Goal: Check status: Check status

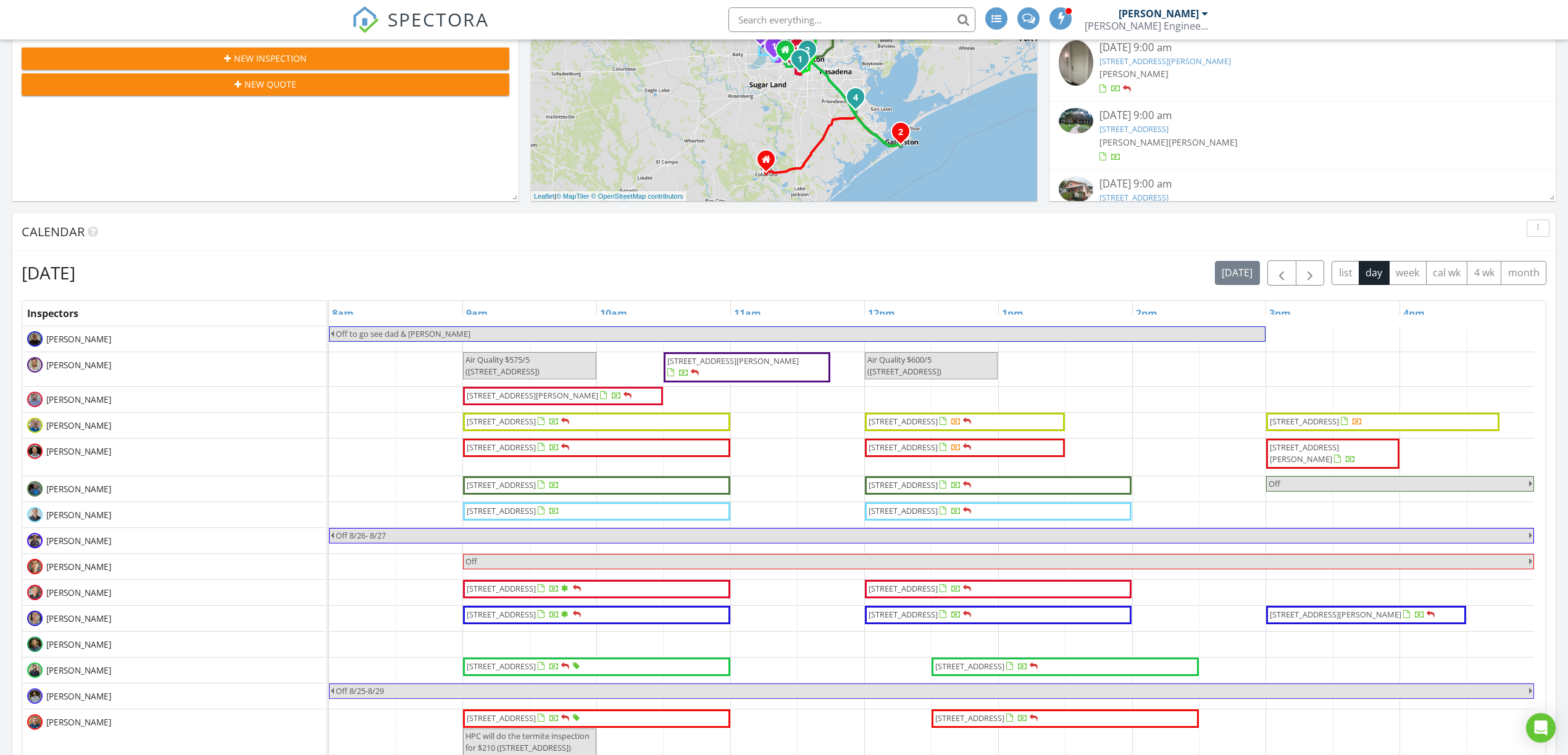
scroll to position [540, 0]
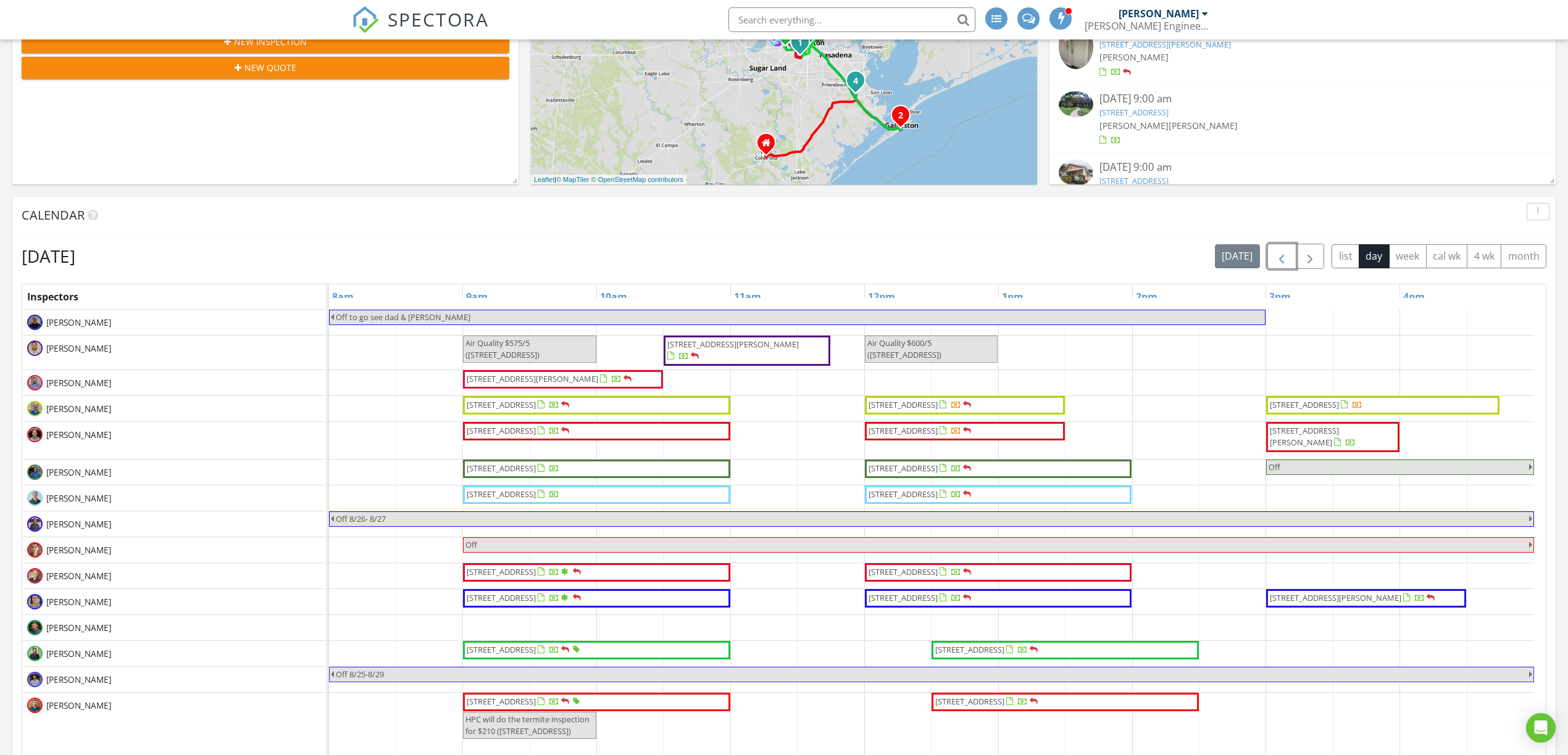
click at [1278, 249] on span "button" at bounding box center [1282, 256] width 15 height 15
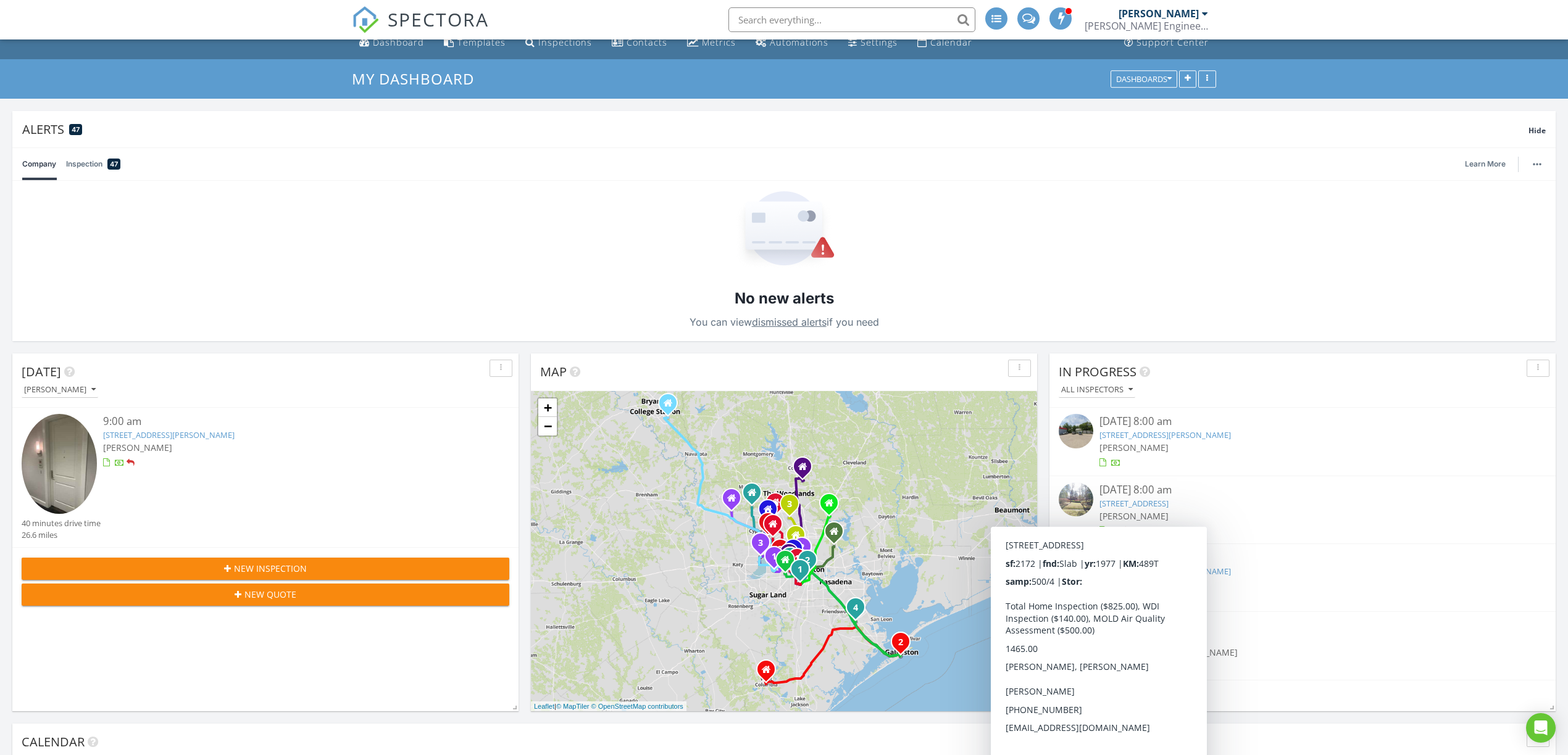
scroll to position [0, 0]
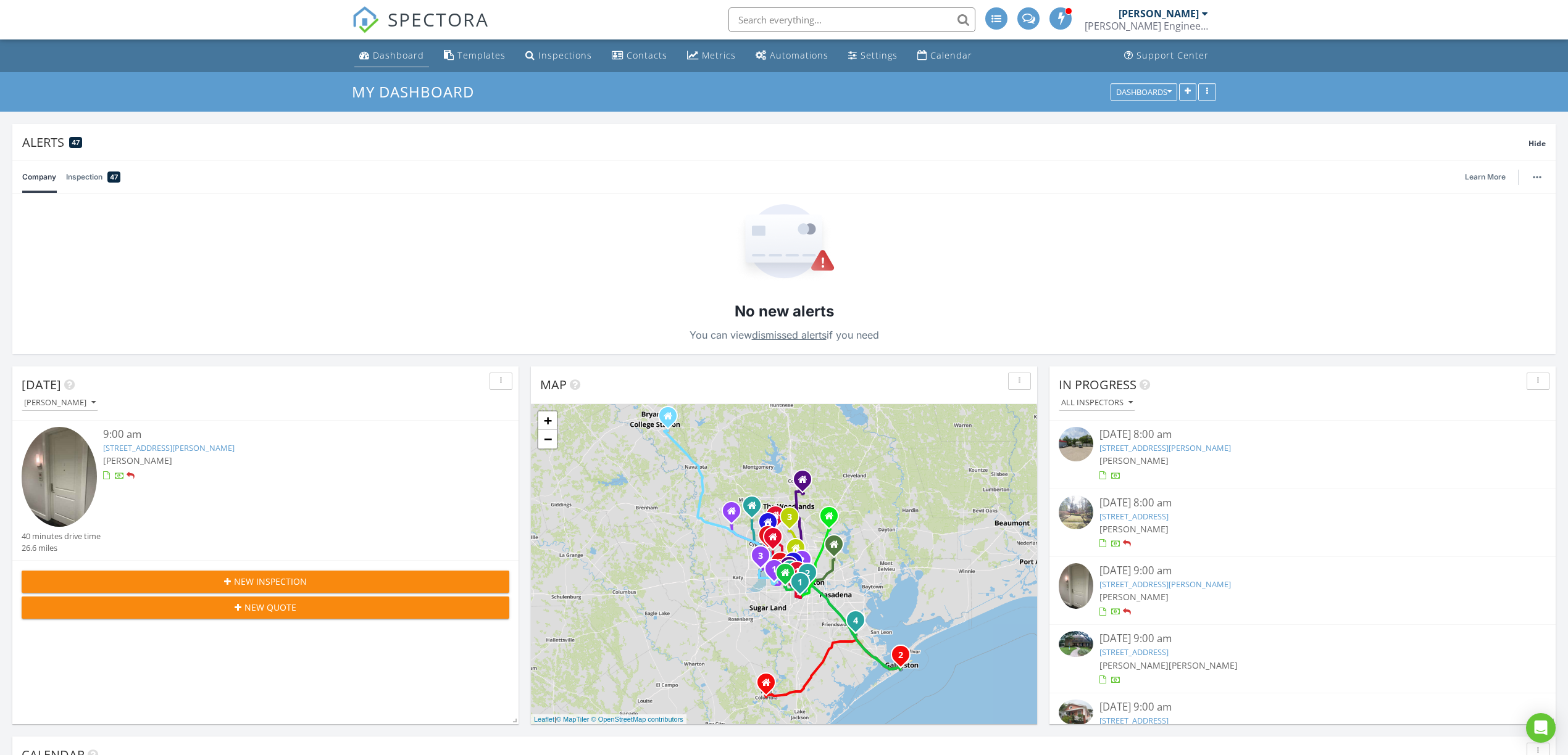
click at [390, 55] on div "Dashboard" at bounding box center [399, 55] width 51 height 12
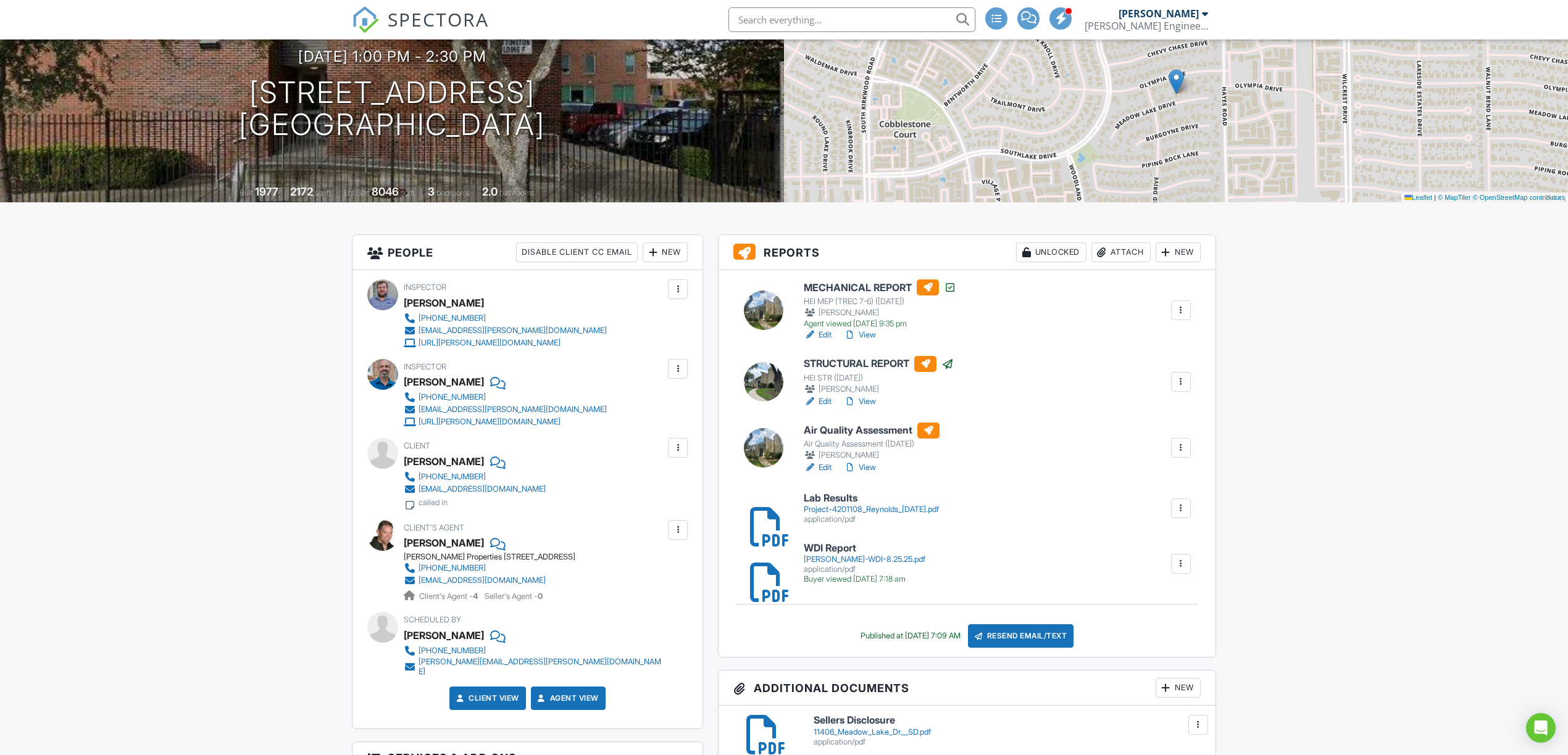
click at [828, 465] on link "Edit" at bounding box center [818, 468] width 28 height 12
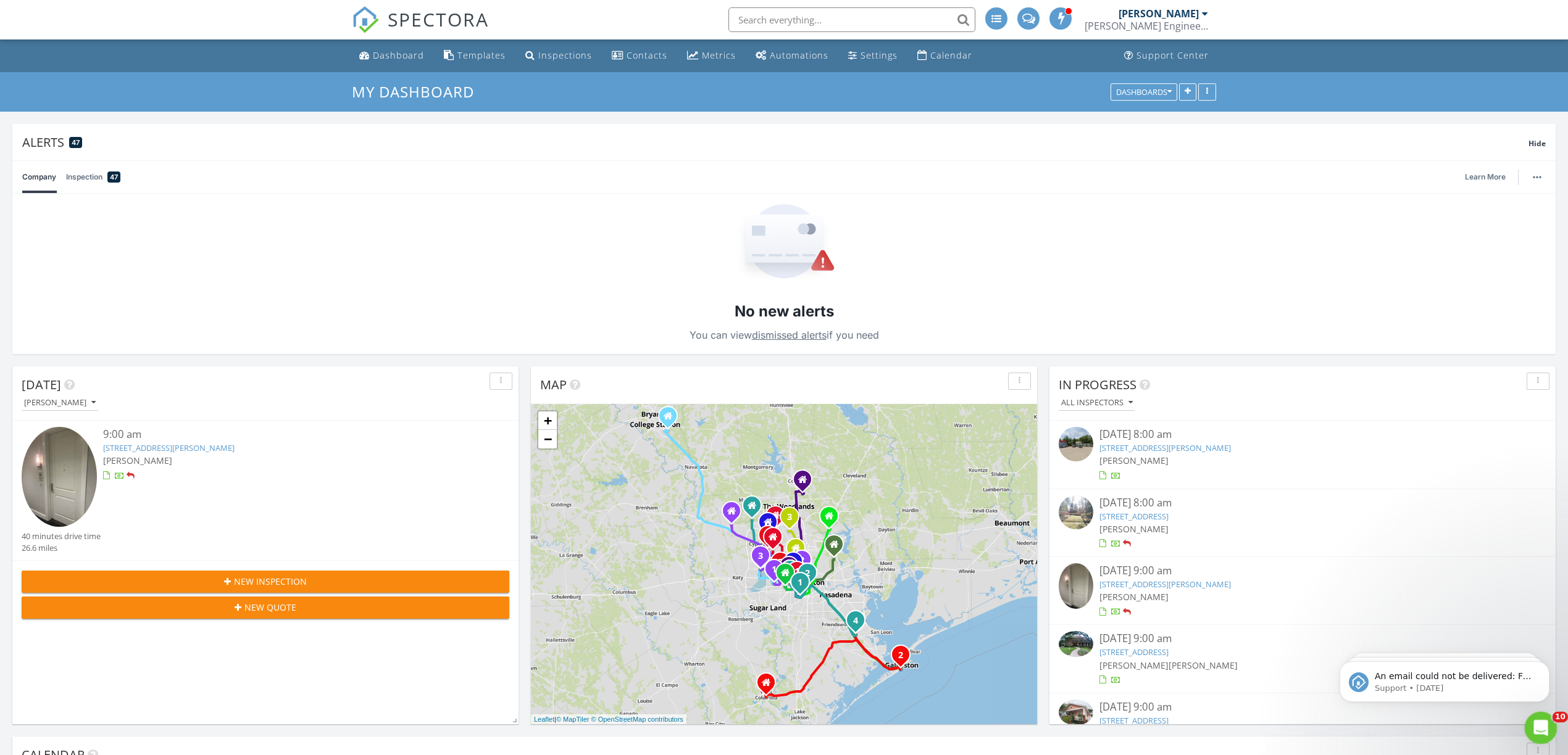
click at [1538, 726] on icon "Open Intercom Messenger" at bounding box center [1539, 726] width 20 height 20
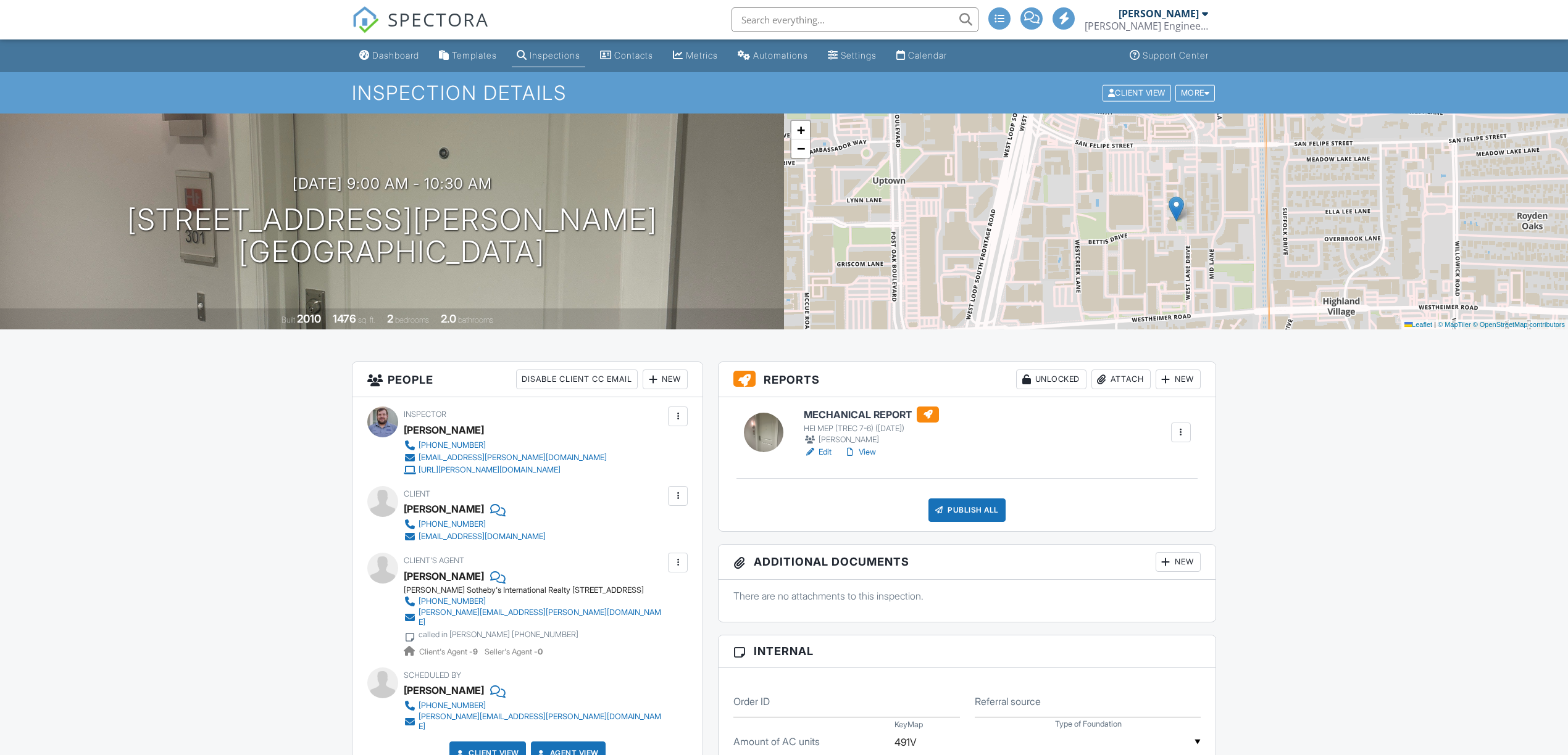
drag, startPoint x: 874, startPoint y: 452, endPoint x: 869, endPoint y: 455, distance: 5.8
click at [874, 452] on link "View" at bounding box center [860, 452] width 32 height 12
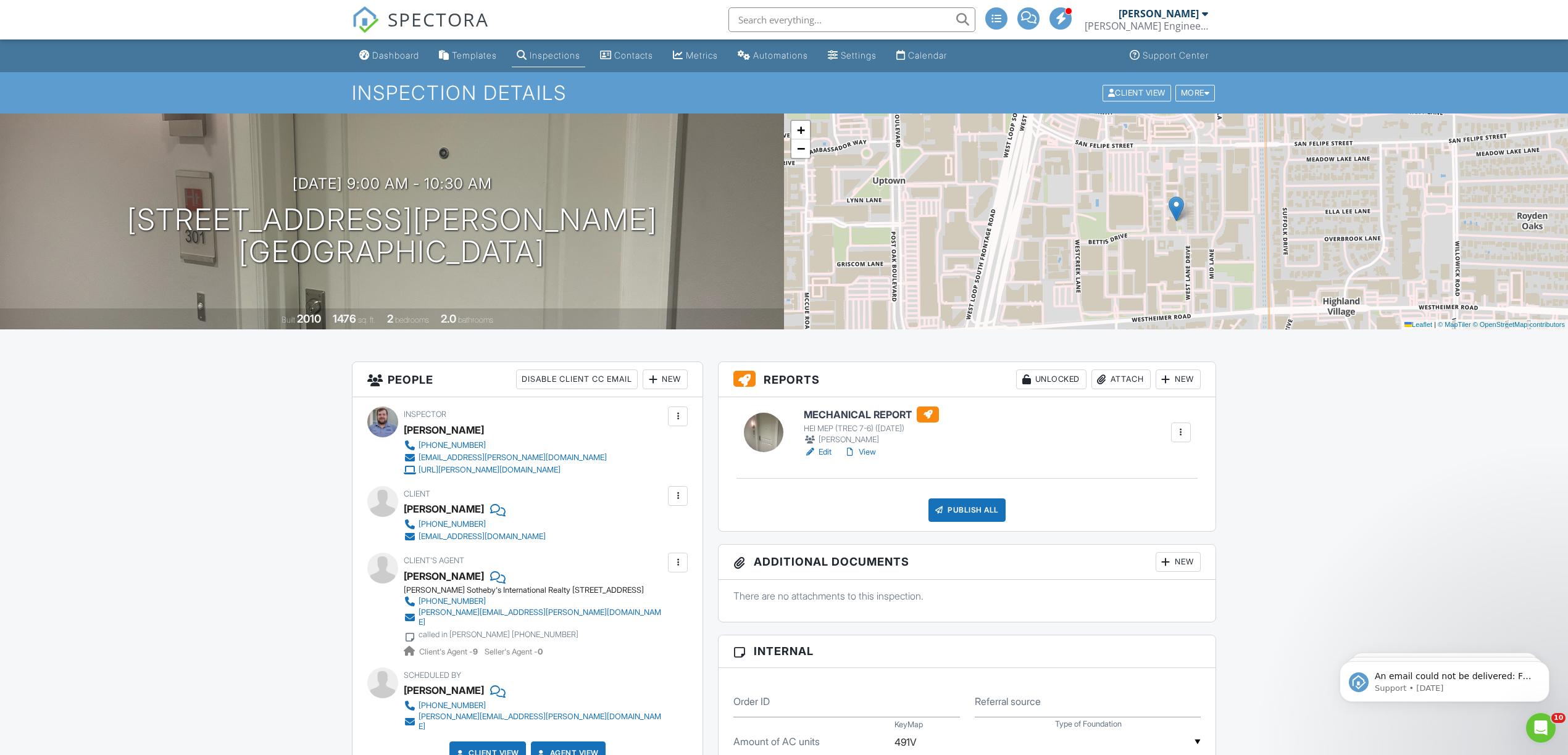
click at [874, 451] on link "View" at bounding box center [860, 452] width 32 height 12
